Goal: Check status: Check status

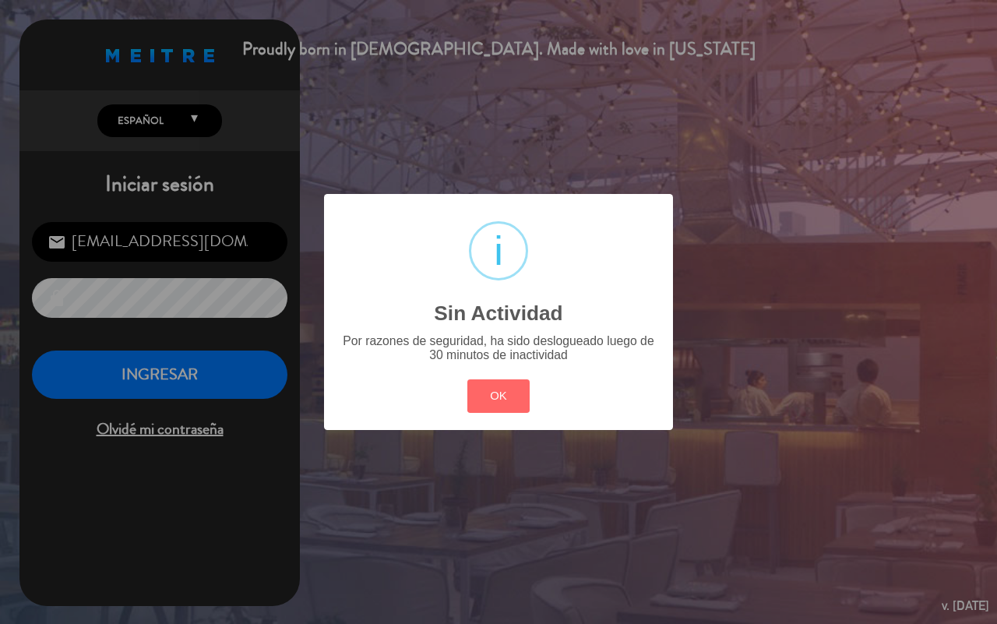
click at [511, 388] on button "OK" at bounding box center [498, 395] width 63 height 33
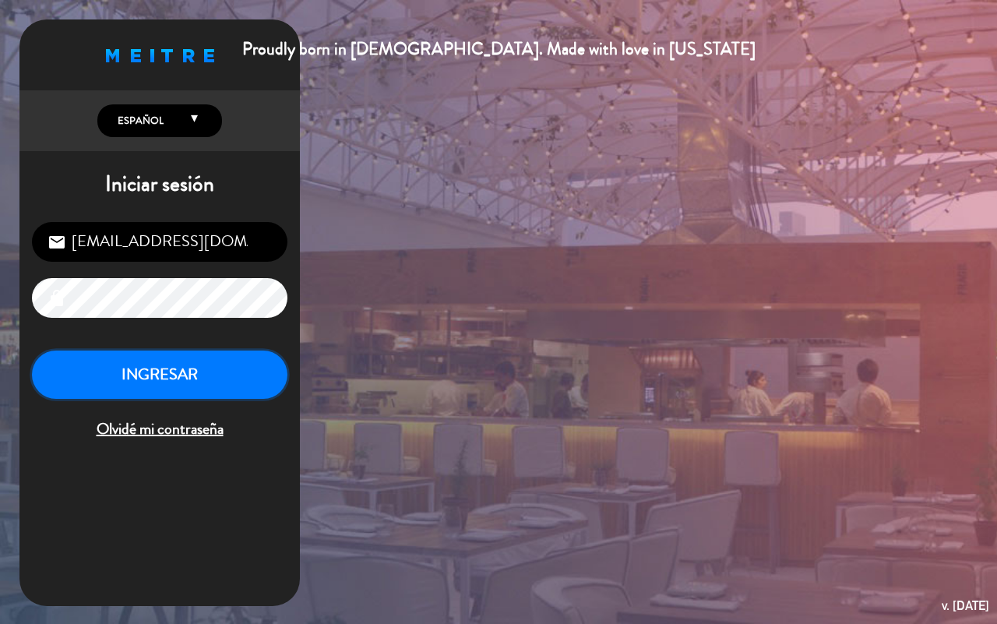
click at [172, 387] on button "INGRESAR" at bounding box center [159, 374] width 255 height 49
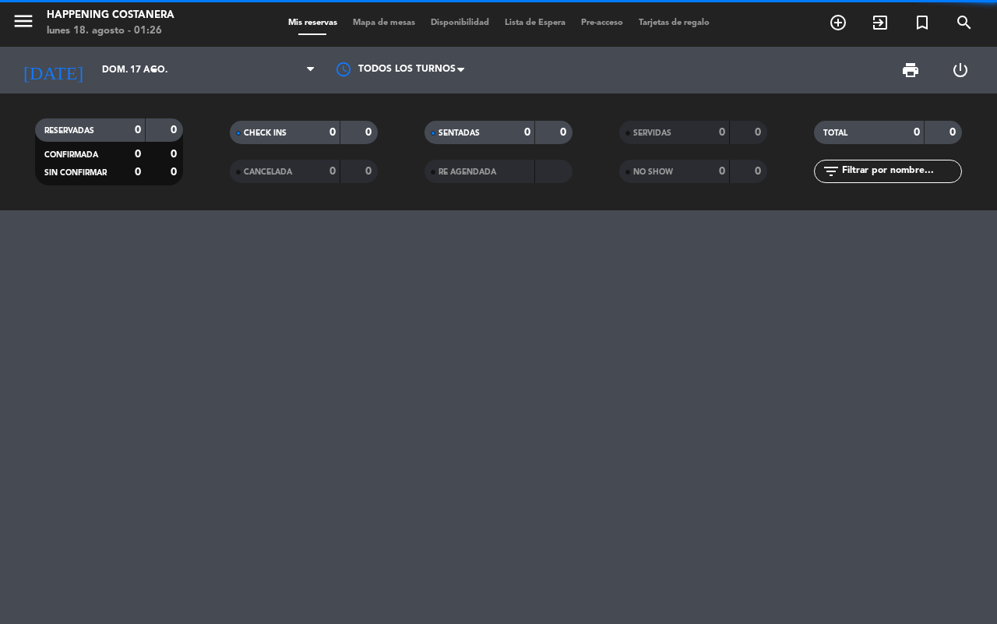
click at [374, 26] on span "Mapa de mesas" at bounding box center [384, 23] width 78 height 9
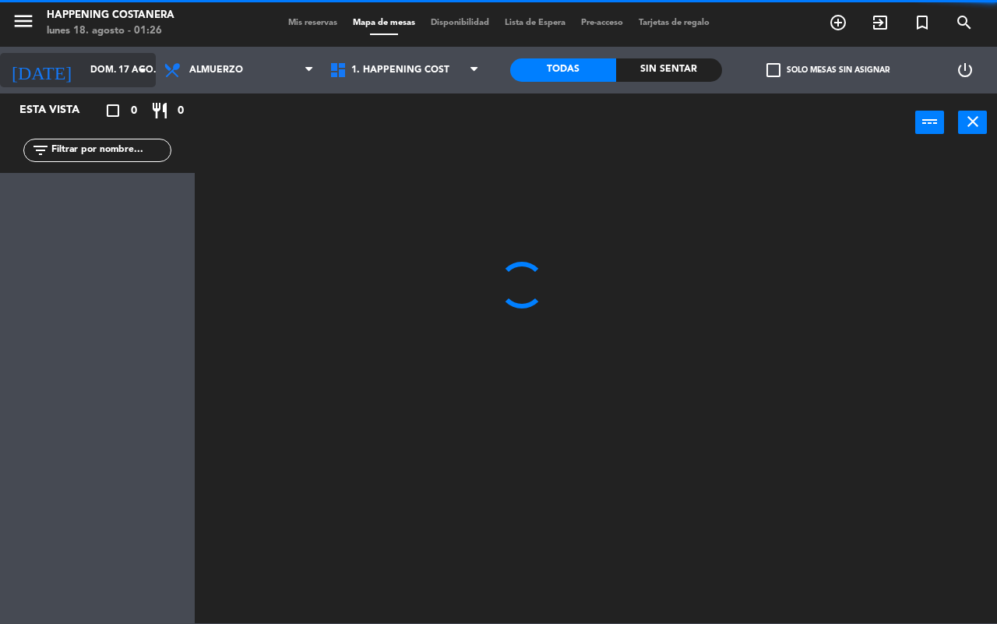
click at [94, 75] on input "dom. 17 ago." at bounding box center [145, 70] width 124 height 26
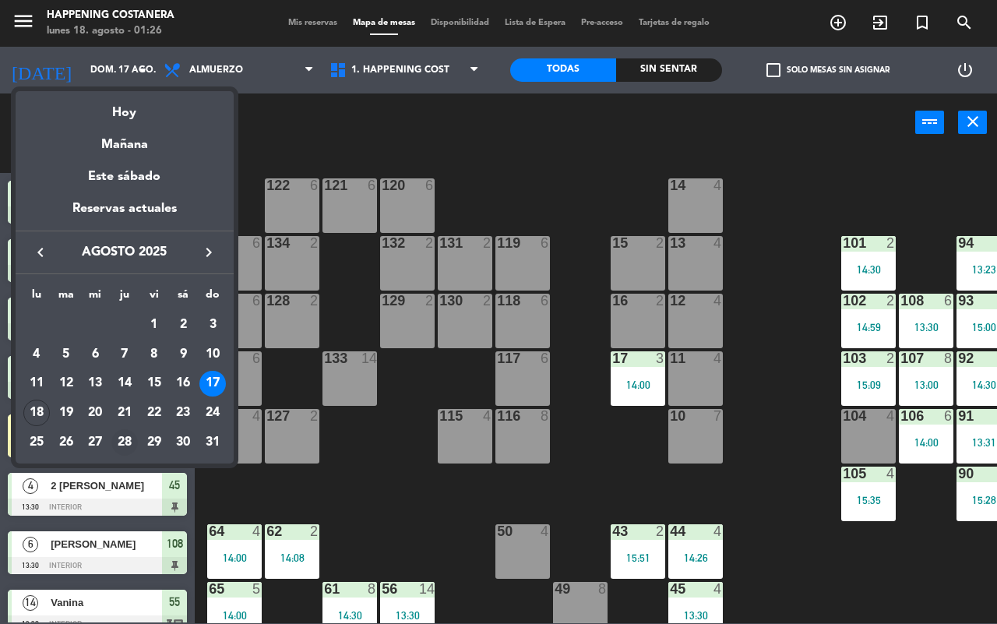
click at [125, 434] on div "28" at bounding box center [124, 442] width 26 height 26
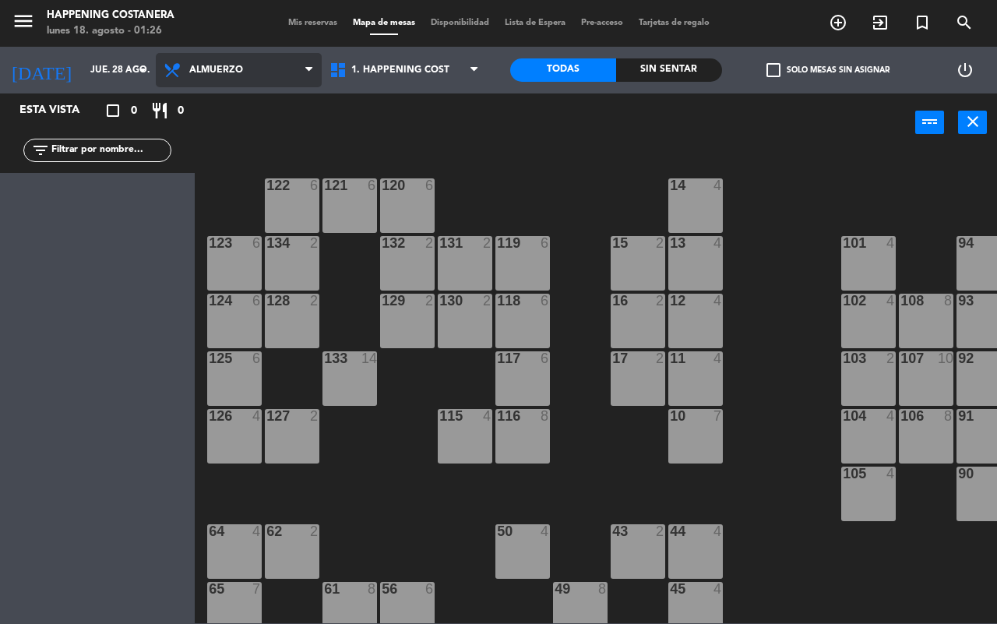
click at [232, 65] on span "Almuerzo" at bounding box center [216, 70] width 54 height 11
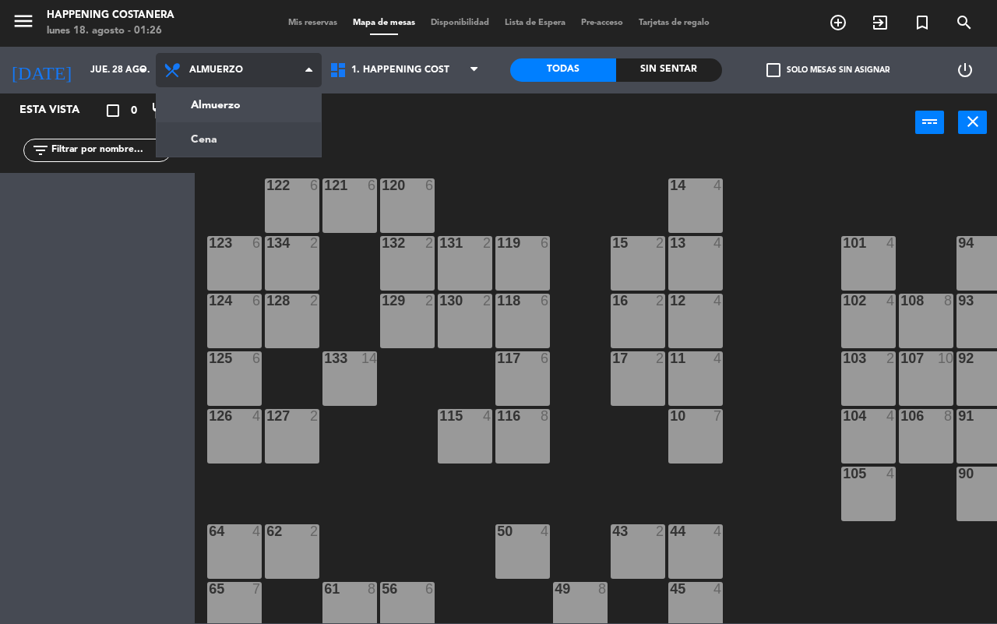
click at [218, 137] on ng-component "menu Happening Costanera lunes 18. agosto - 01:26 Mis reservas Mapa de mesas Di…" at bounding box center [498, 311] width 997 height 623
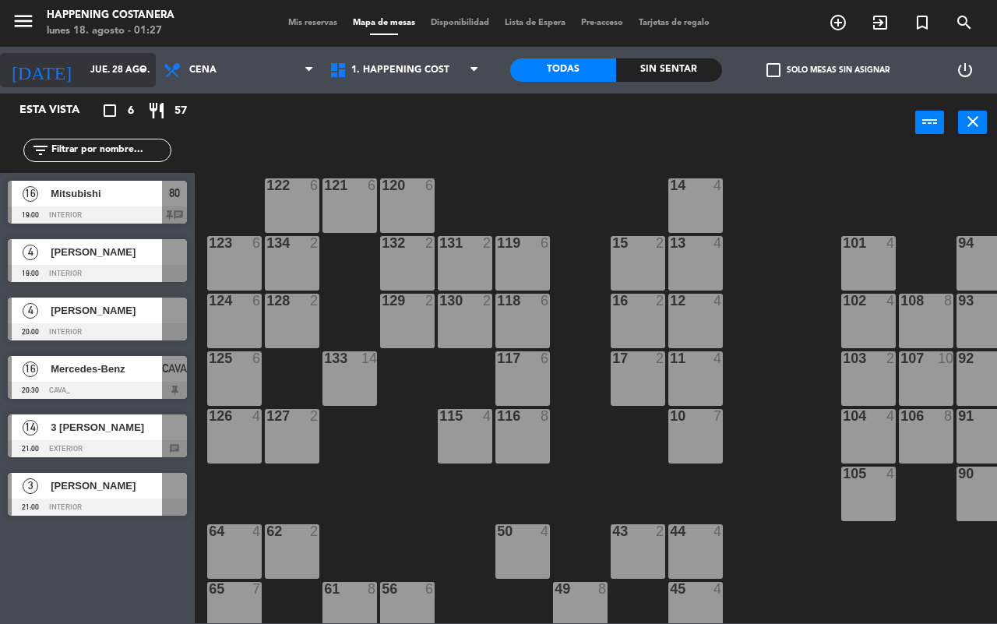
click at [86, 68] on input "jue. 28 ago." at bounding box center [145, 70] width 124 height 26
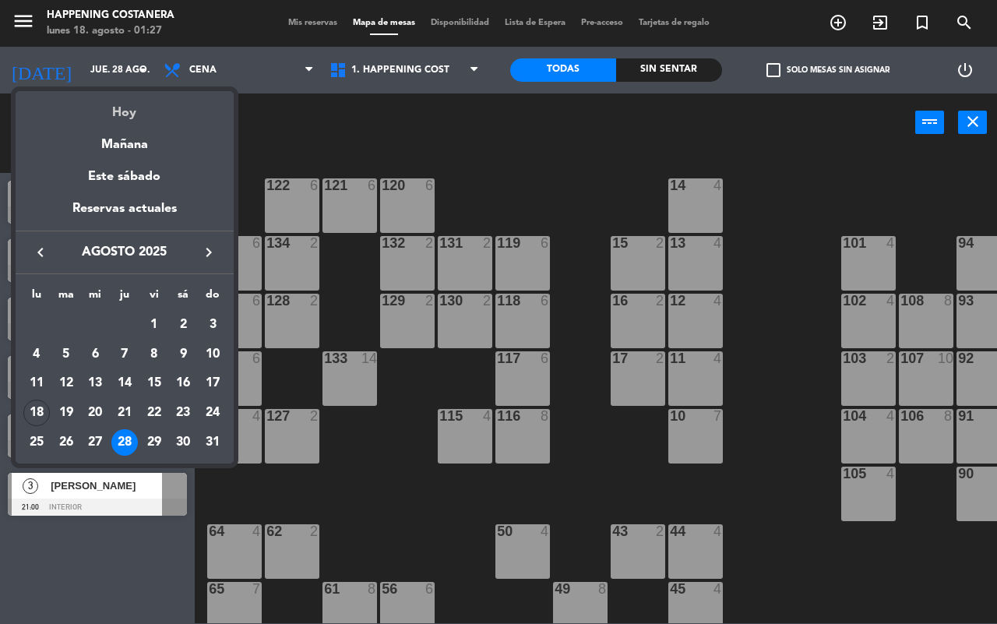
click at [128, 105] on div "Hoy" at bounding box center [125, 107] width 218 height 32
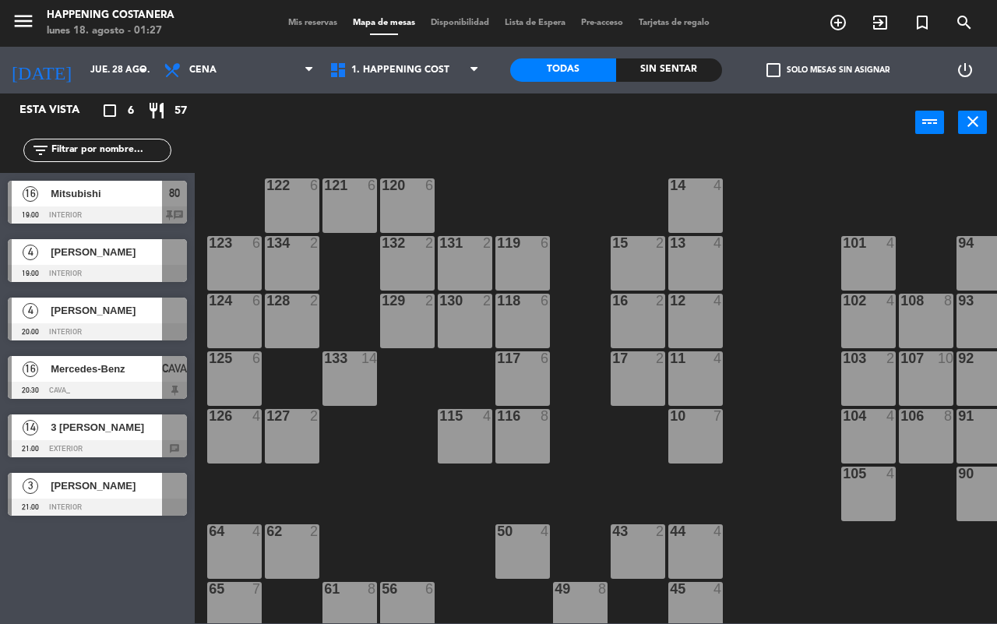
type input "lun. 18 ago."
